Goal: Check status: Check status

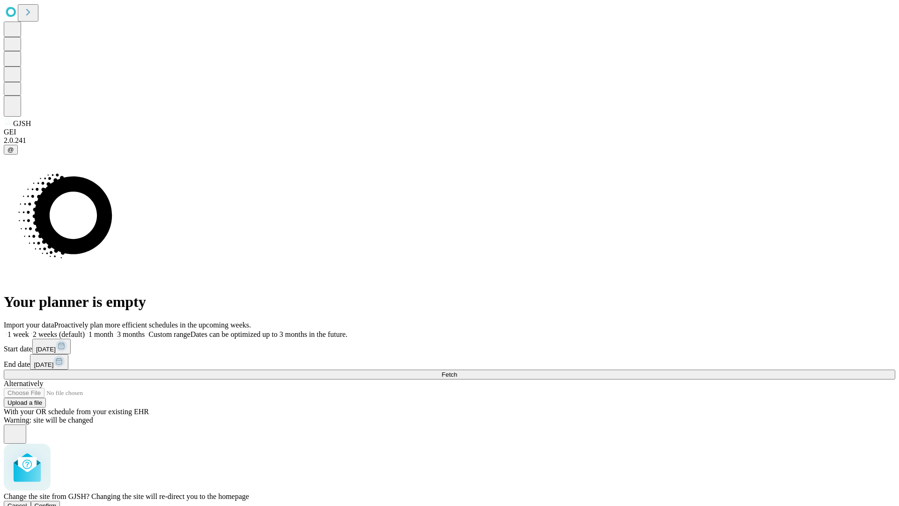
click at [57, 502] on span "Confirm" at bounding box center [46, 505] width 22 height 7
click at [29, 330] on label "1 week" at bounding box center [16, 334] width 25 height 8
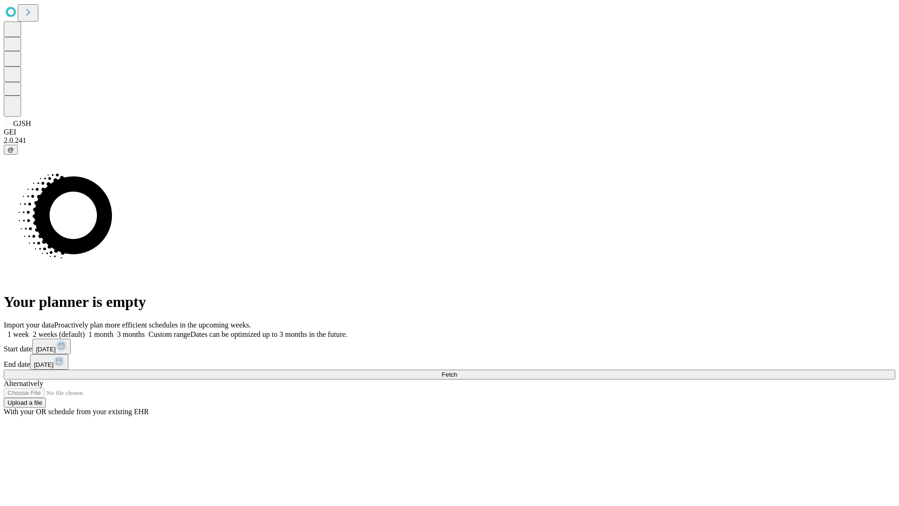
click at [457, 371] on span "Fetch" at bounding box center [449, 374] width 15 height 7
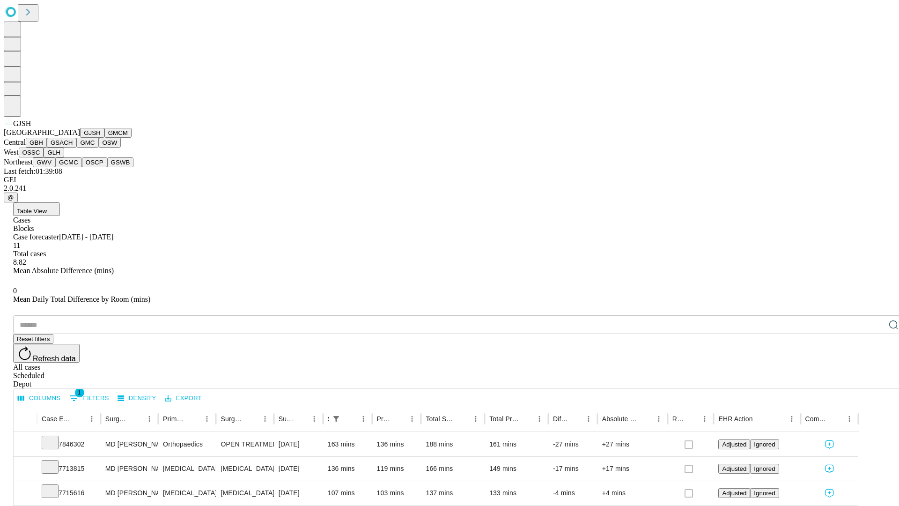
click at [104, 138] on button "GMCM" at bounding box center [117, 133] width 27 height 10
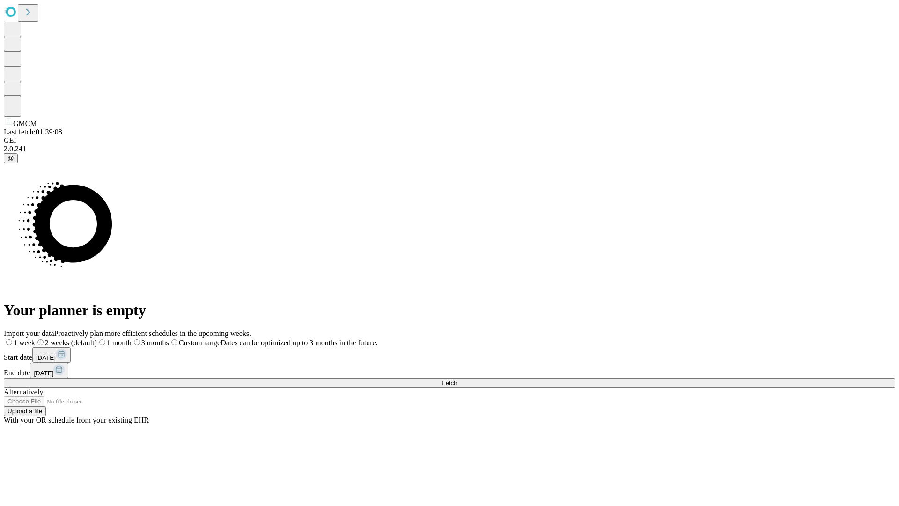
click at [35, 339] on label "1 week" at bounding box center [19, 343] width 31 height 8
click at [457, 379] on span "Fetch" at bounding box center [449, 382] width 15 height 7
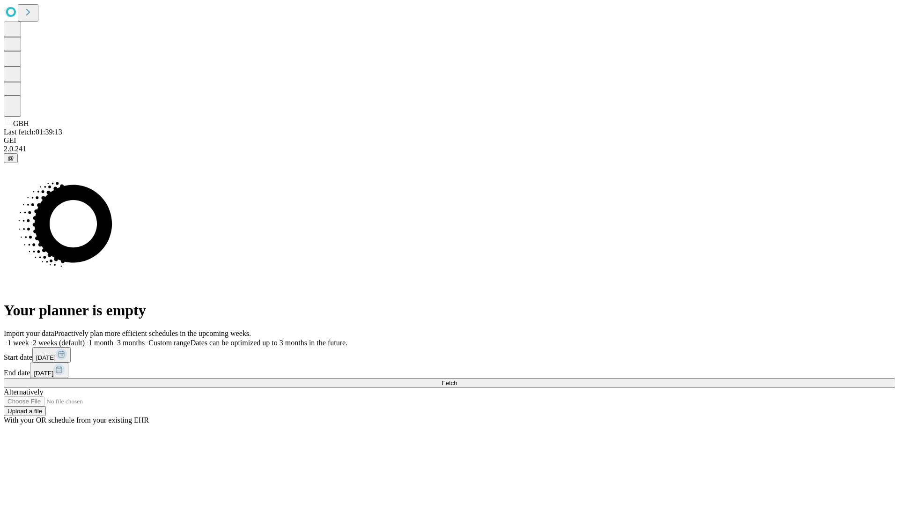
click at [29, 339] on label "1 week" at bounding box center [16, 343] width 25 height 8
click at [457, 379] on span "Fetch" at bounding box center [449, 382] width 15 height 7
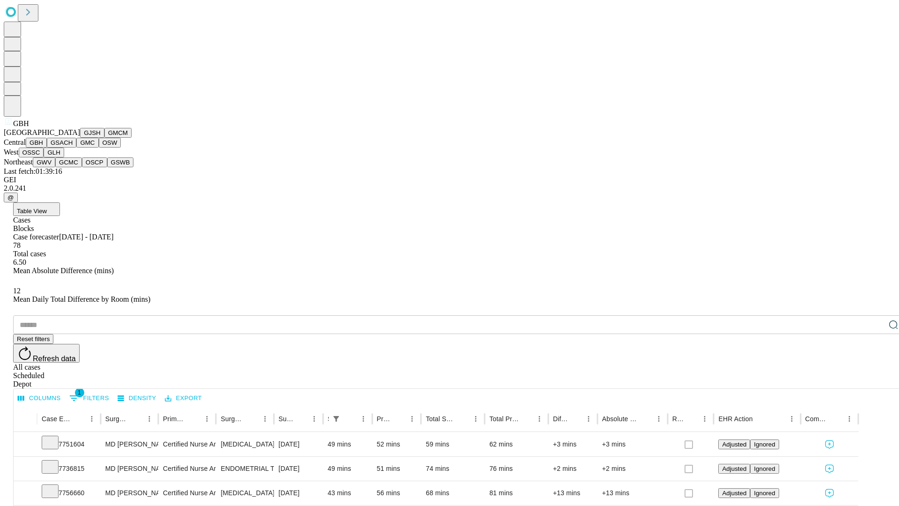
click at [73, 148] on button "GSACH" at bounding box center [62, 143] width 30 height 10
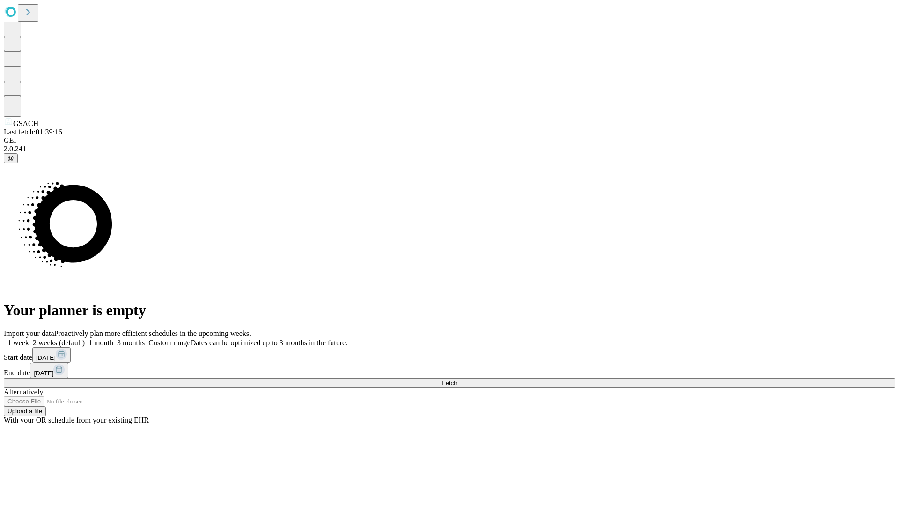
click at [29, 339] on label "1 week" at bounding box center [16, 343] width 25 height 8
click at [457, 379] on span "Fetch" at bounding box center [449, 382] width 15 height 7
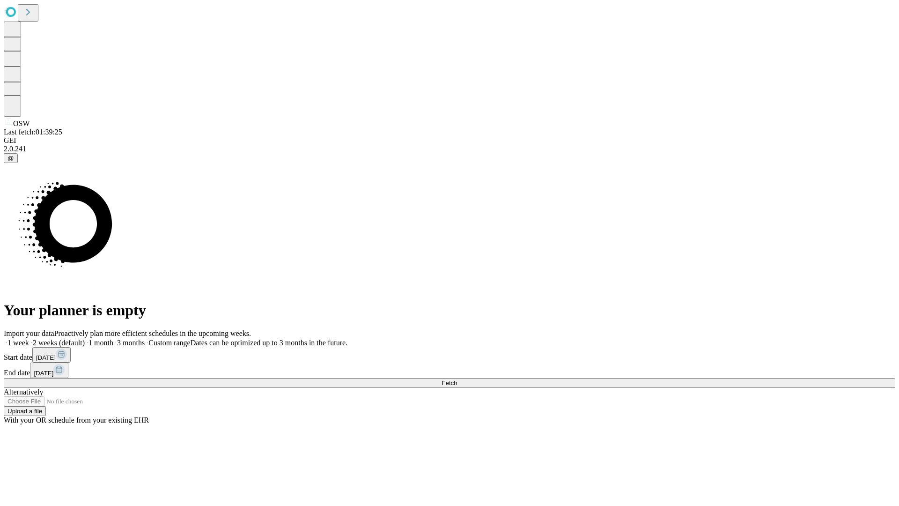
click at [29, 339] on label "1 week" at bounding box center [16, 343] width 25 height 8
click at [457, 379] on span "Fetch" at bounding box center [449, 382] width 15 height 7
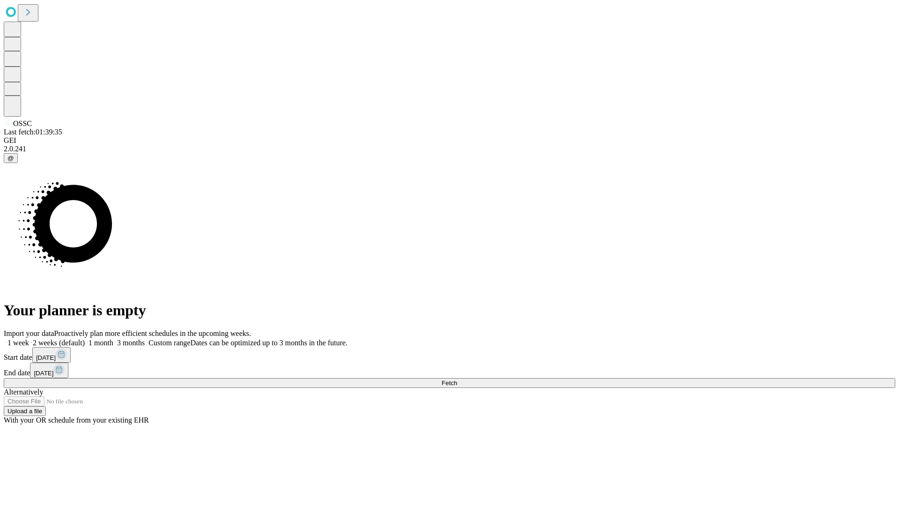
click at [457, 379] on span "Fetch" at bounding box center [449, 382] width 15 height 7
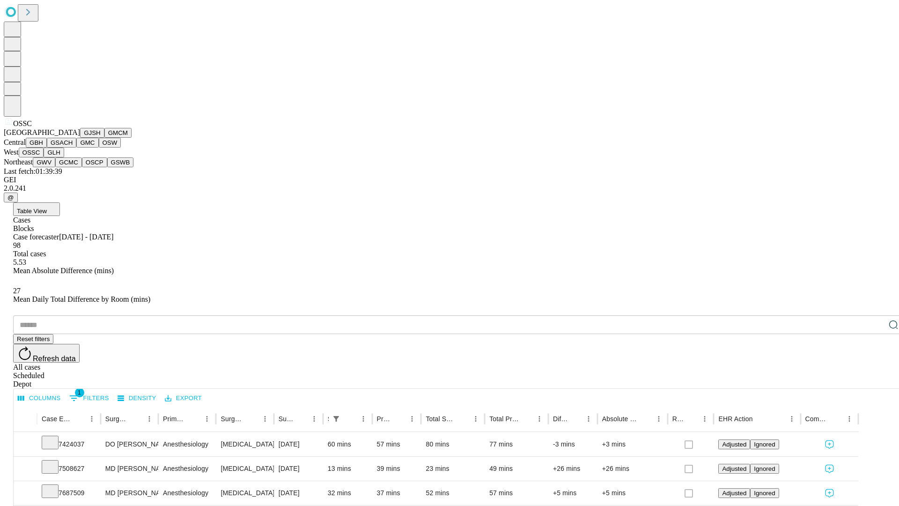
click at [64, 157] on button "GLH" at bounding box center [54, 153] width 20 height 10
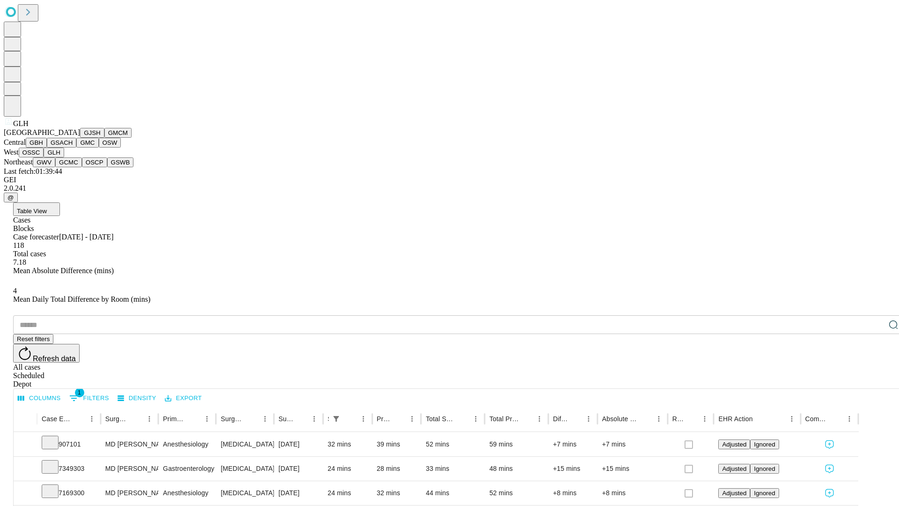
click at [55, 167] on button "GWV" at bounding box center [44, 162] width 22 height 10
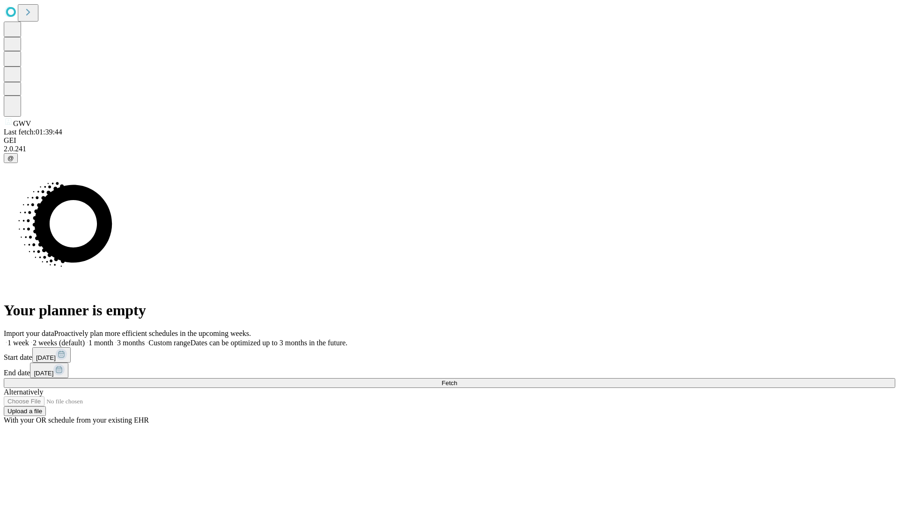
click at [29, 339] on label "1 week" at bounding box center [16, 343] width 25 height 8
click at [457, 379] on span "Fetch" at bounding box center [449, 382] width 15 height 7
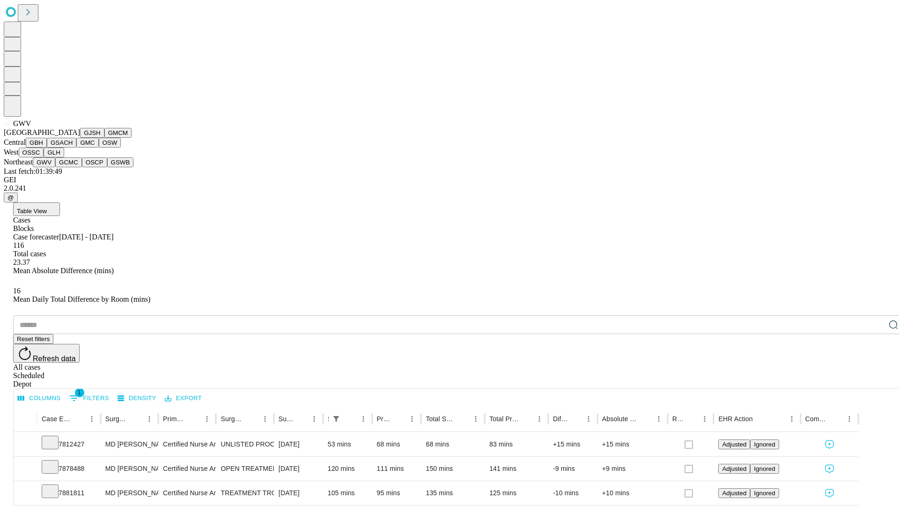
click at [73, 167] on button "GCMC" at bounding box center [68, 162] width 27 height 10
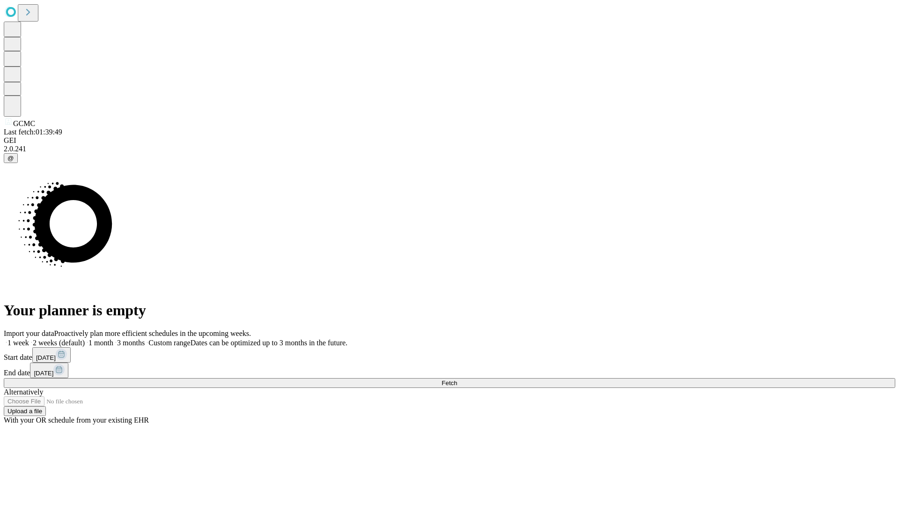
click at [29, 339] on label "1 week" at bounding box center [16, 343] width 25 height 8
click at [457, 379] on span "Fetch" at bounding box center [449, 382] width 15 height 7
